Goal: Transaction & Acquisition: Obtain resource

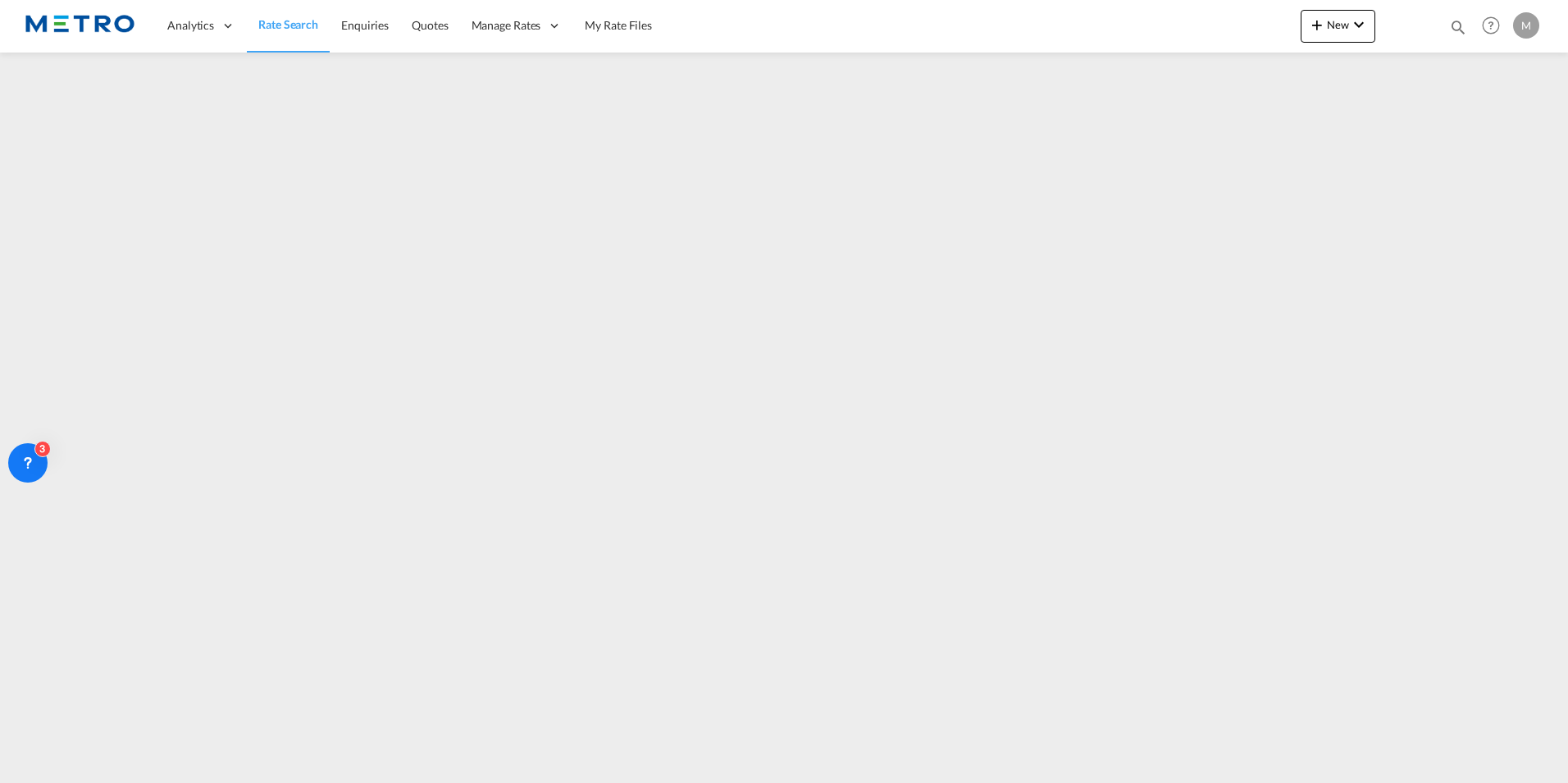
drag, startPoint x: 307, startPoint y: 25, endPoint x: 328, endPoint y: 49, distance: 31.9
click at [307, 25] on span "Rate Search" at bounding box center [287, 25] width 60 height 14
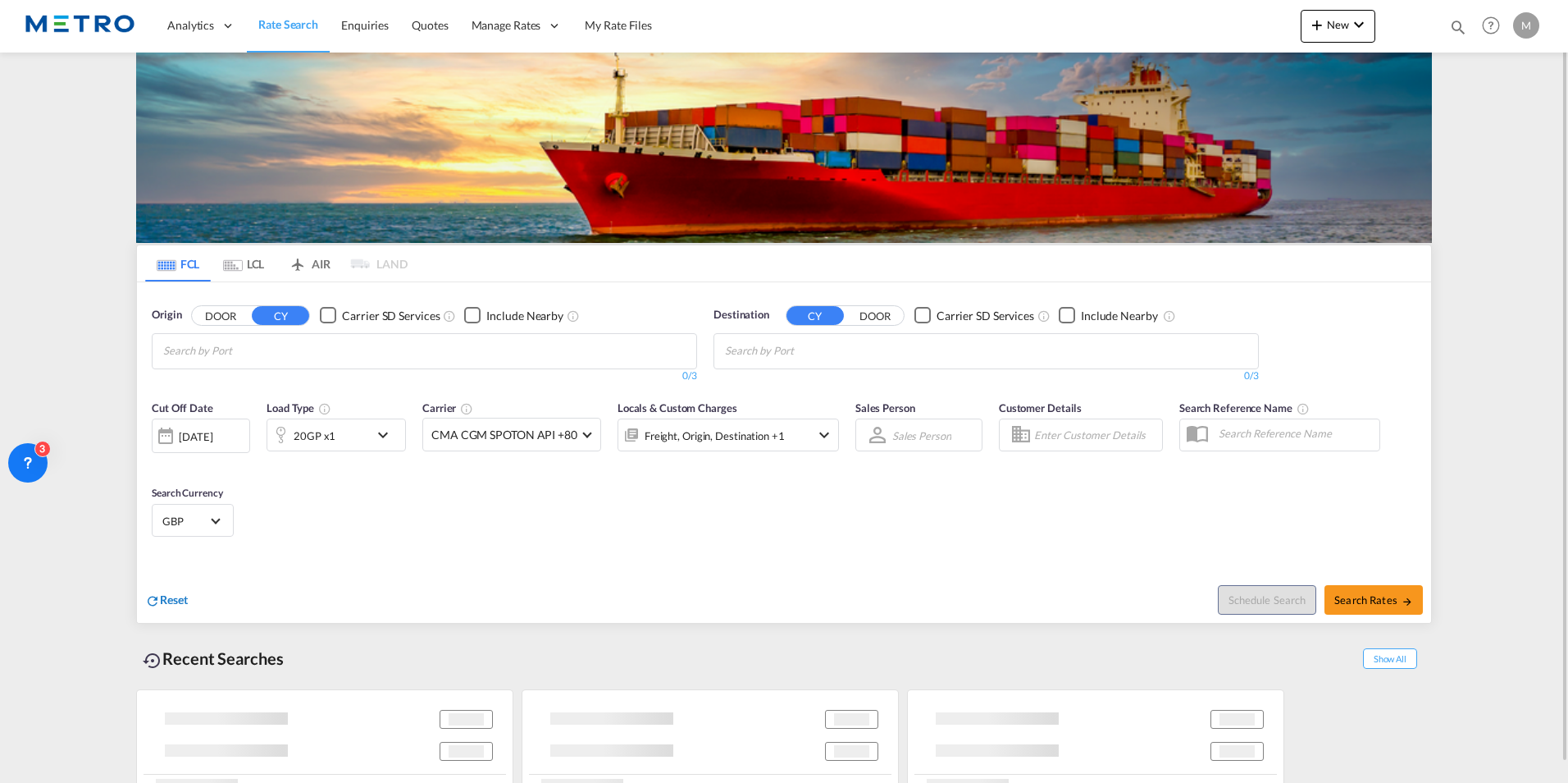
click at [180, 532] on md-select-value "GBP" at bounding box center [192, 519] width 64 height 23
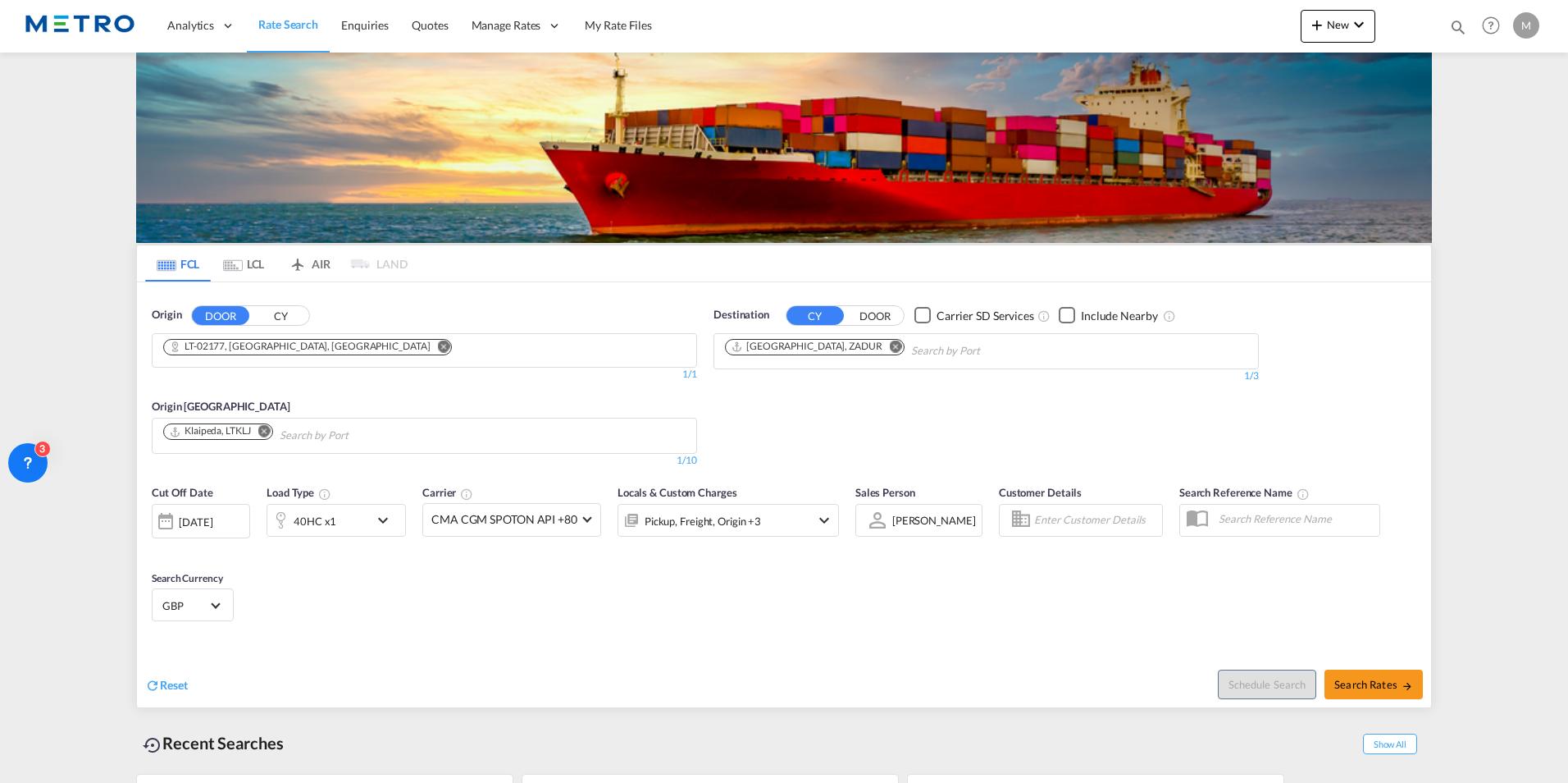
scroll to position [1804, 0]
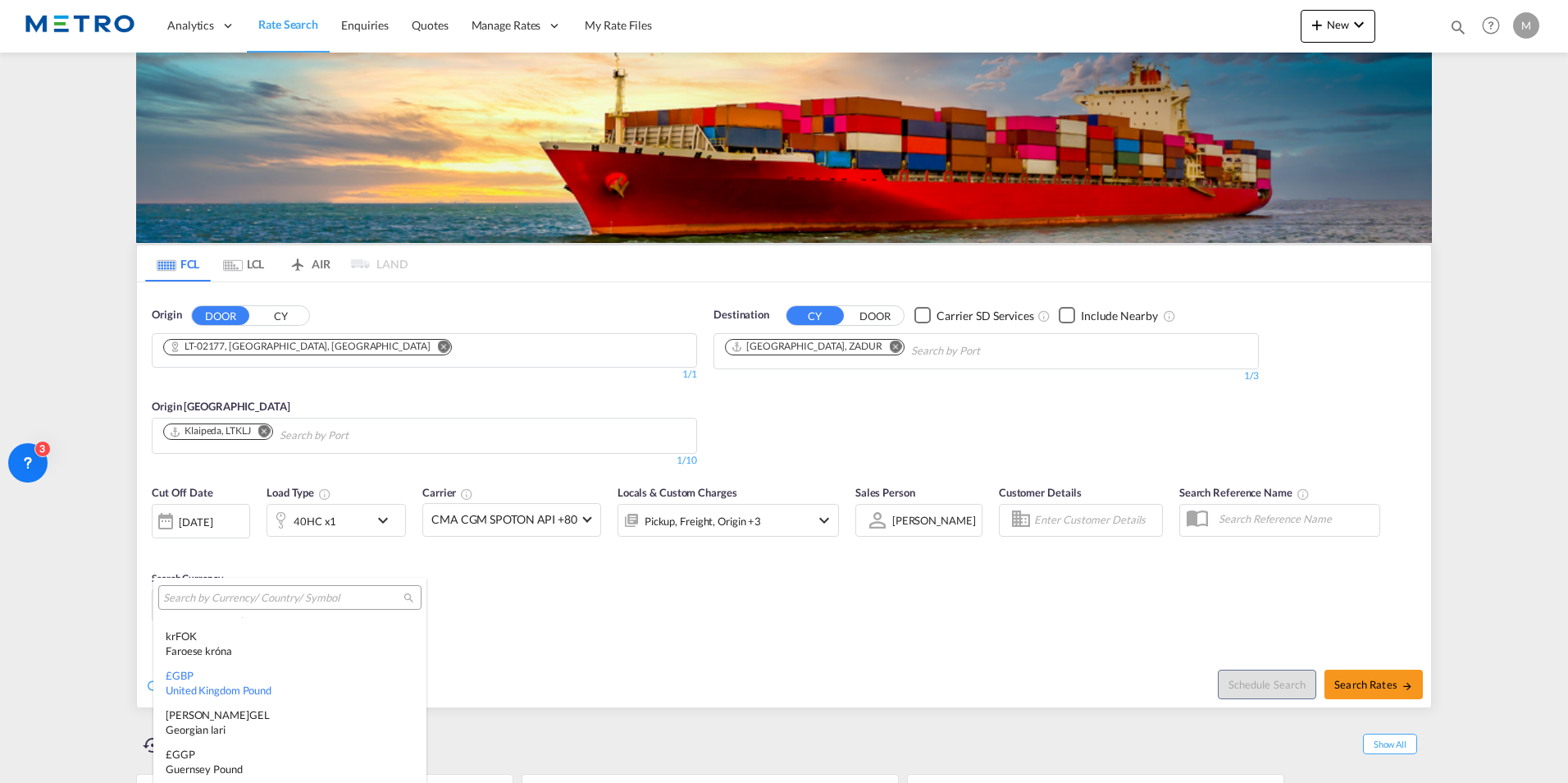
click at [831, 341] on md-backdrop at bounding box center [784, 392] width 1568 height 783
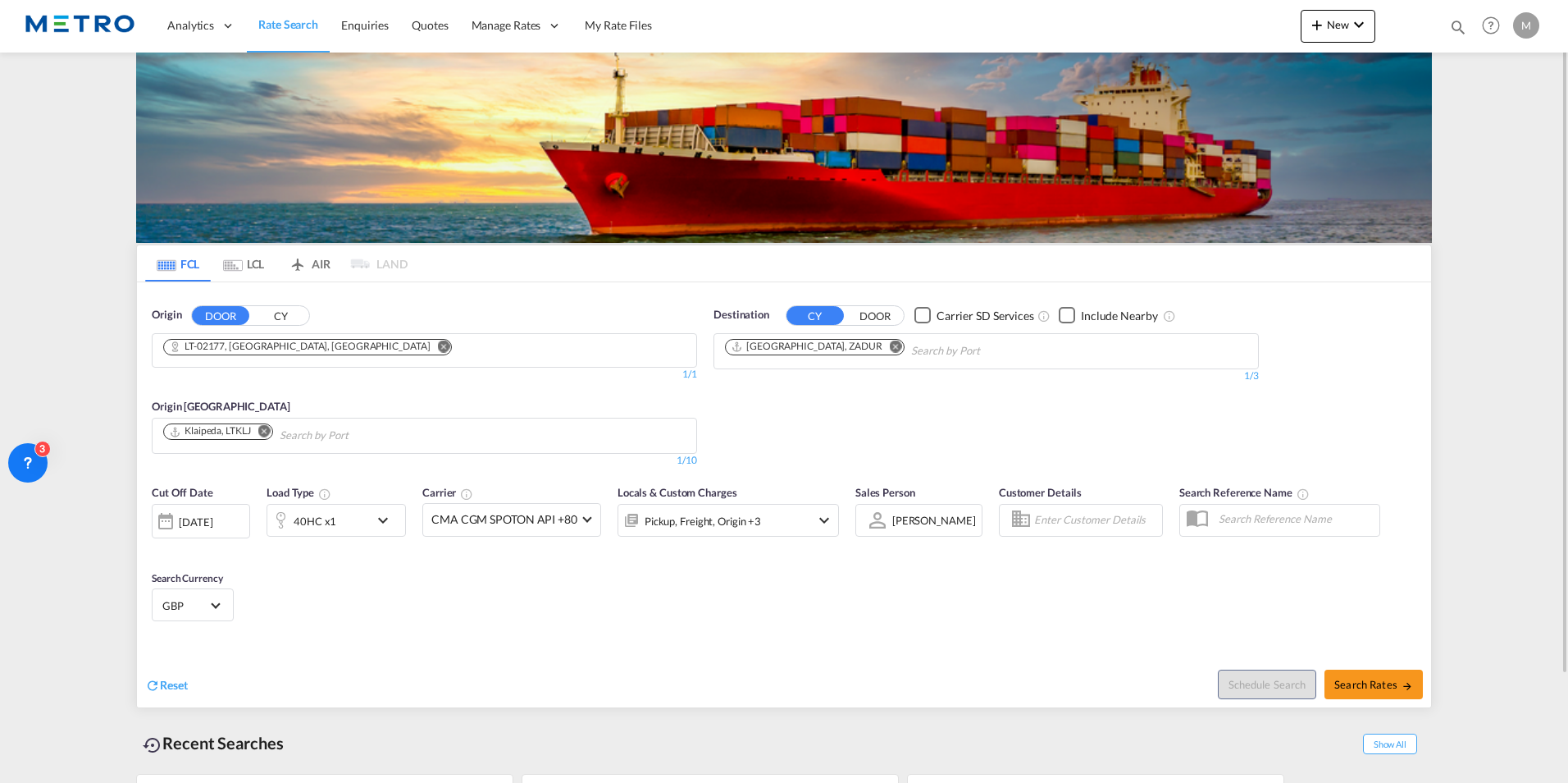
click at [437, 342] on md-icon "Remove" at bounding box center [443, 345] width 13 height 13
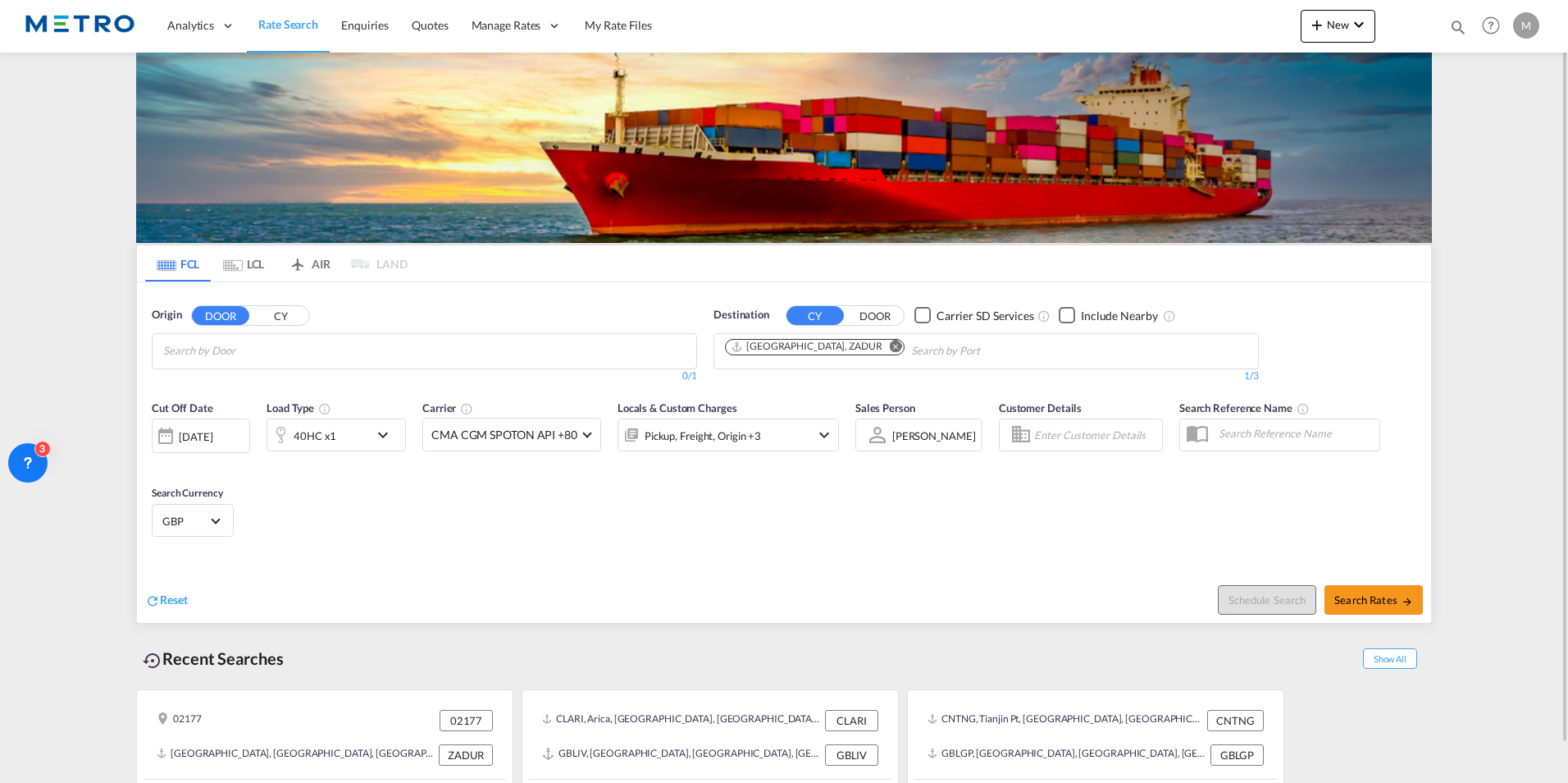
click at [889, 345] on md-icon "Remove" at bounding box center [895, 345] width 13 height 13
click at [157, 612] on div "Reset Schedule Search Search Rates" at bounding box center [784, 587] width 1293 height 72
click at [171, 598] on span "Reset" at bounding box center [174, 600] width 27 height 14
click at [170, 597] on span "Reset" at bounding box center [174, 600] width 27 height 14
click at [263, 23] on span "Rate Search" at bounding box center [287, 25] width 60 height 14
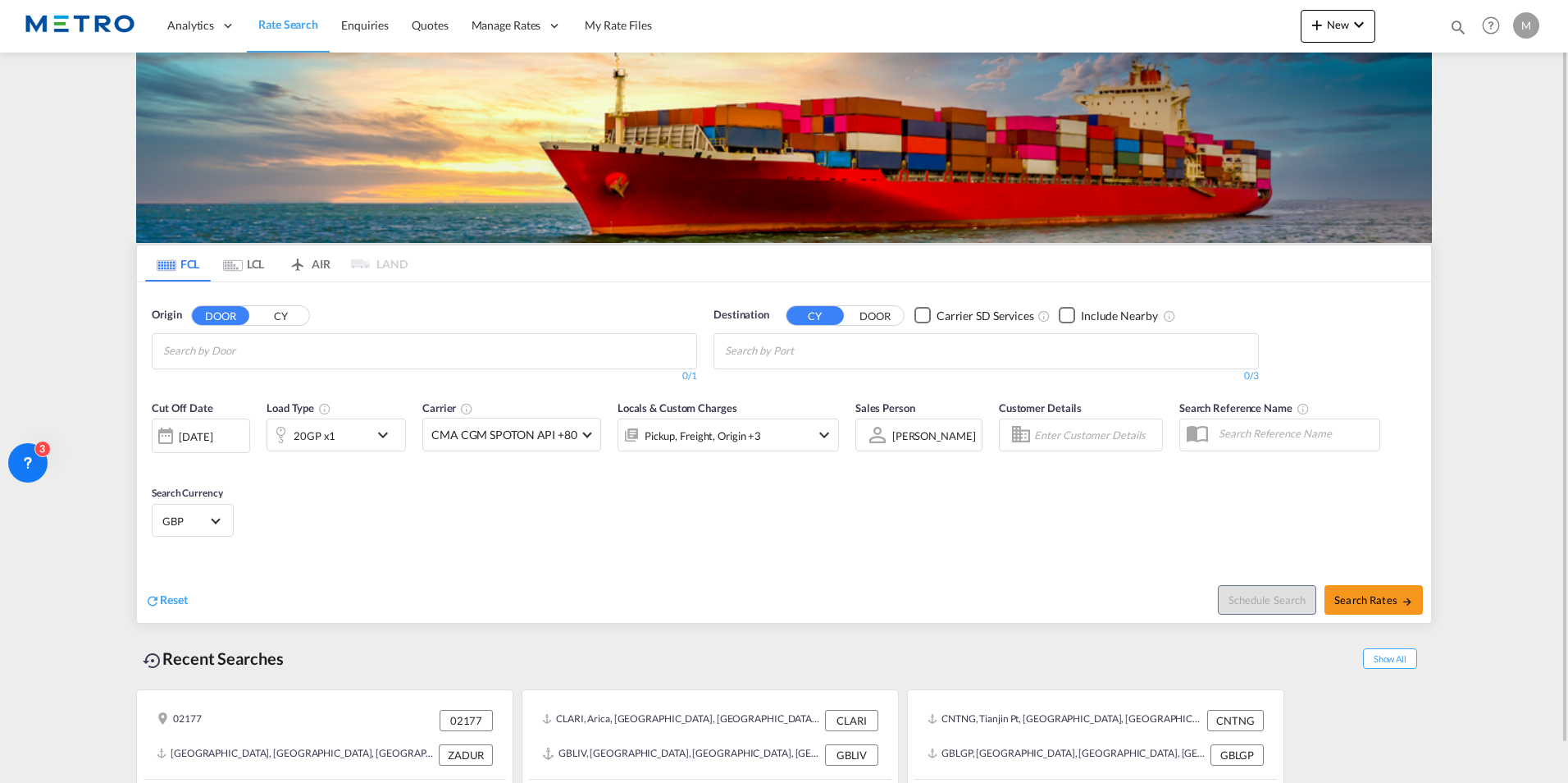
drag, startPoint x: 85, startPoint y: 8, endPoint x: 95, endPoint y: 12, distance: 10.8
click at [85, 8] on img at bounding box center [79, 26] width 111 height 37
click at [113, 28] on img at bounding box center [79, 26] width 111 height 37
drag, startPoint x: 197, startPoint y: 34, endPoint x: 346, endPoint y: 67, distance: 152.6
click at [346, 67] on md-content "Analytics Reports Dashboard Rate Search Enquiries Quotes" at bounding box center [784, 392] width 1568 height 783
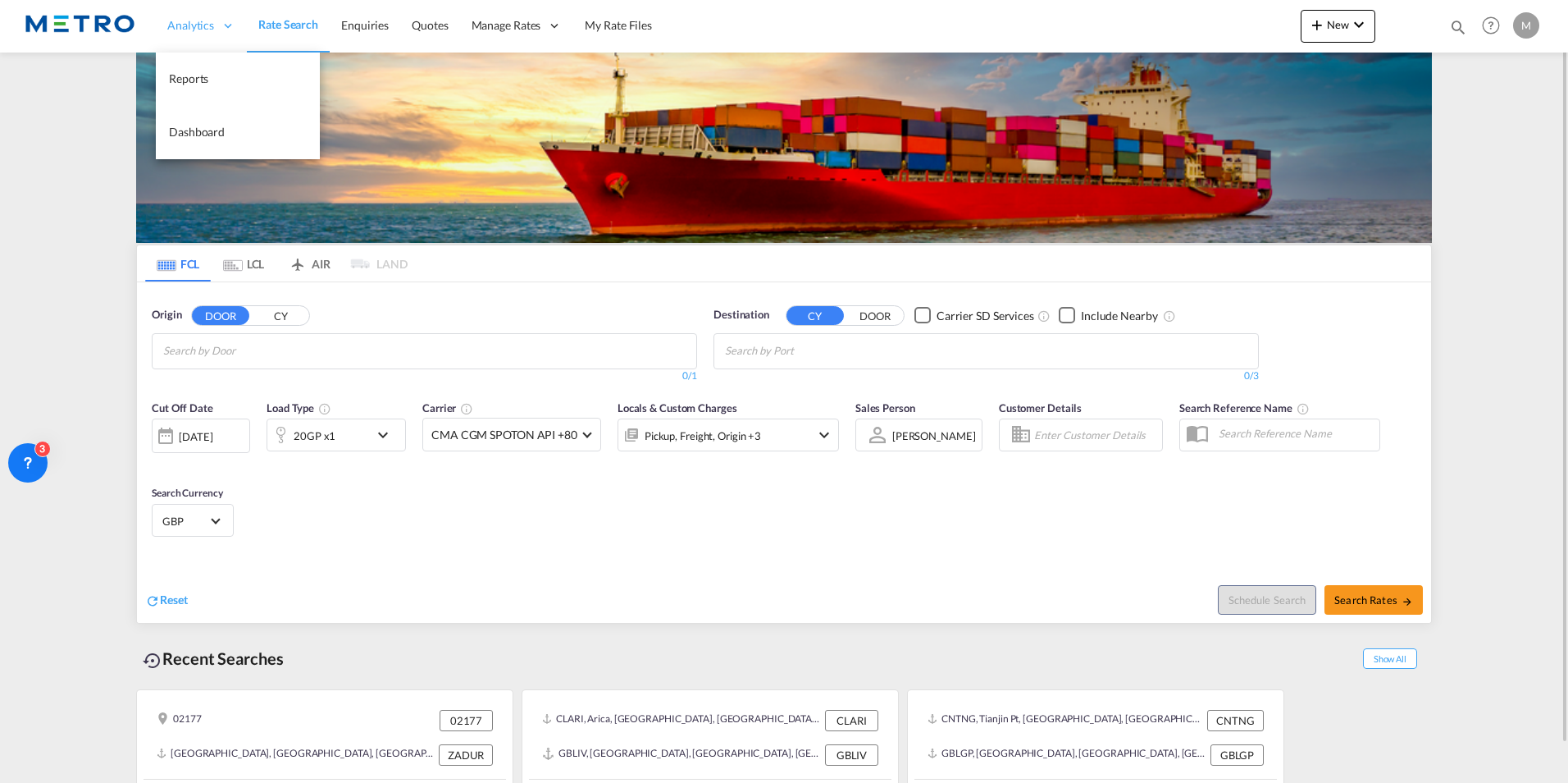
click at [195, 27] on span "Analytics" at bounding box center [191, 26] width 47 height 17
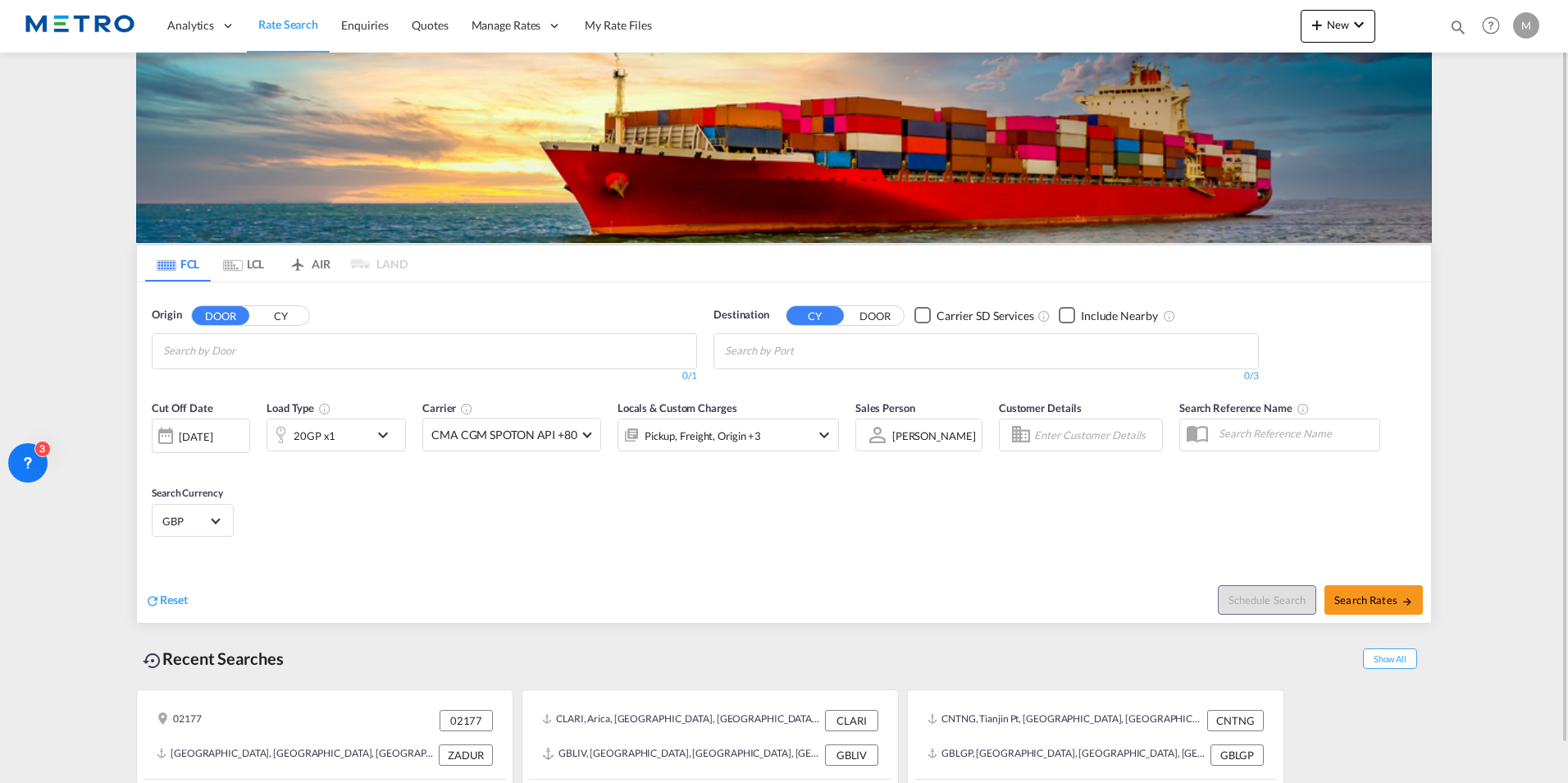
click at [290, 31] on span "Rate Search" at bounding box center [287, 25] width 60 height 14
